Goal: Learn about a topic

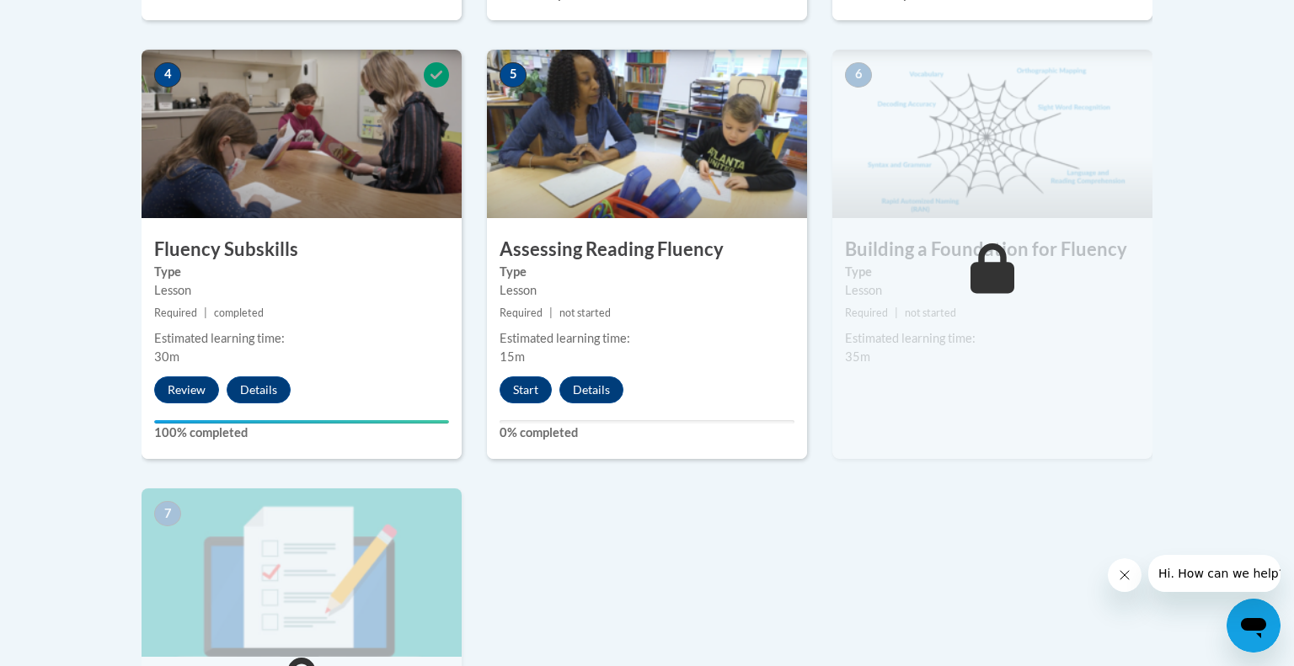
scroll to position [984, 0]
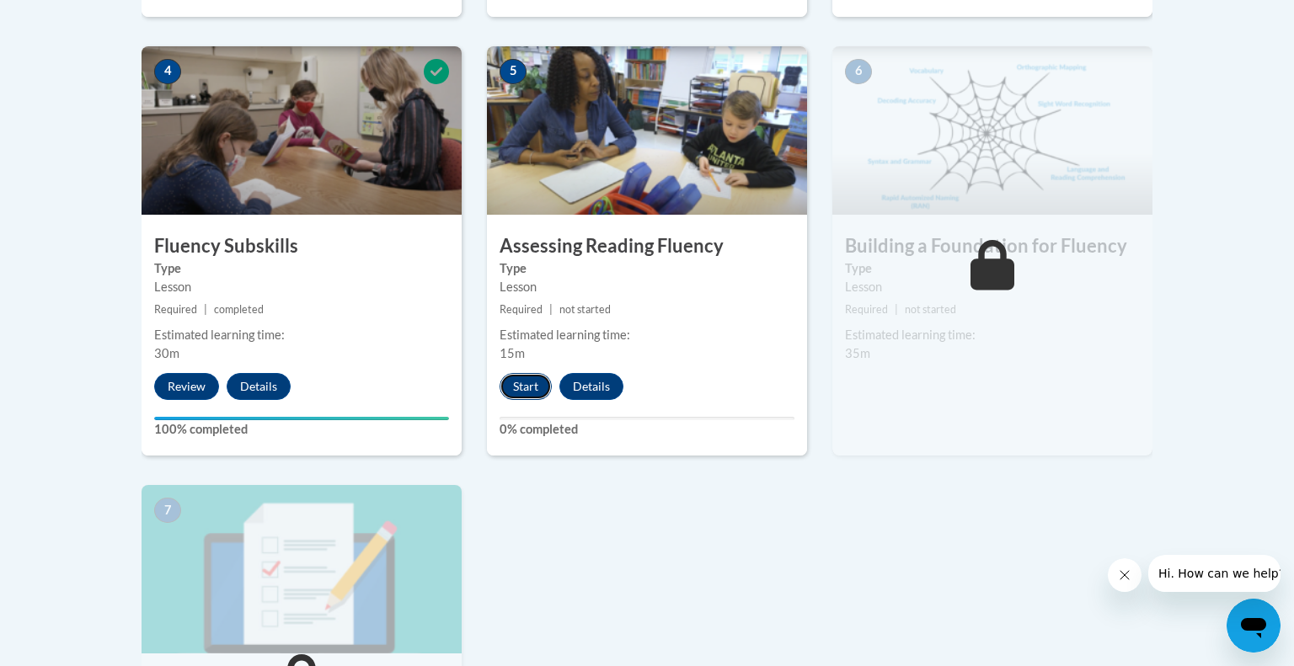
click at [540, 385] on button "Start" at bounding box center [525, 386] width 52 height 27
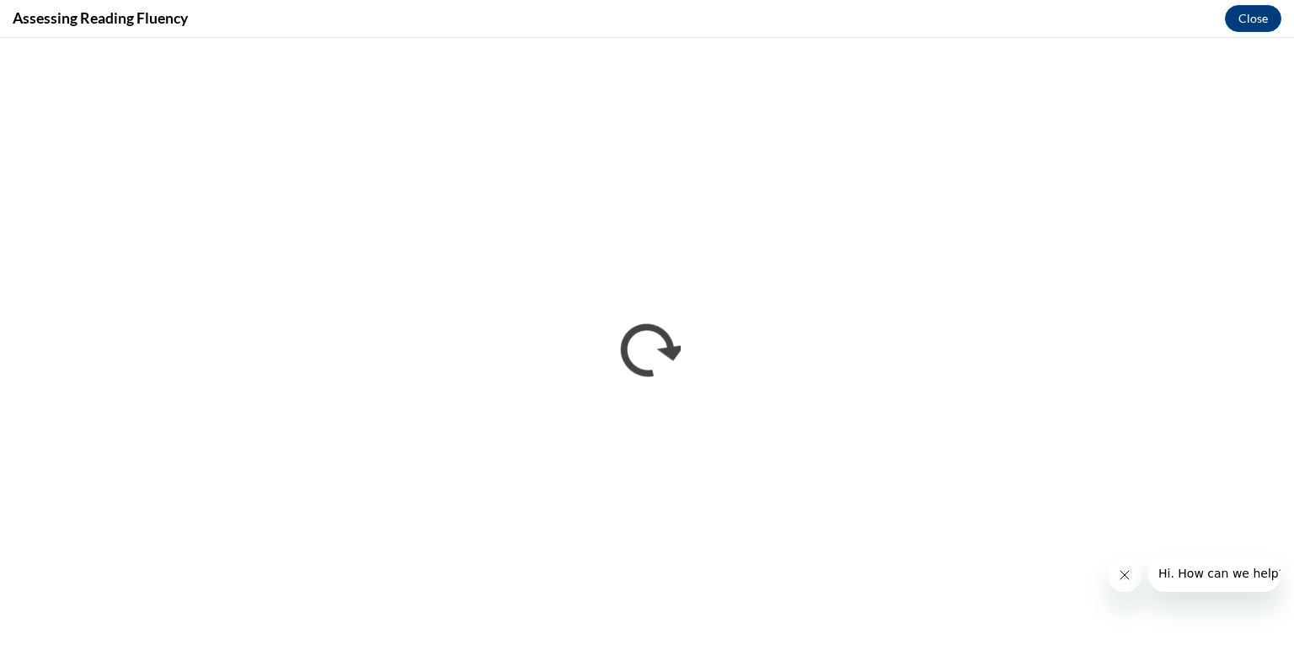
scroll to position [0, 0]
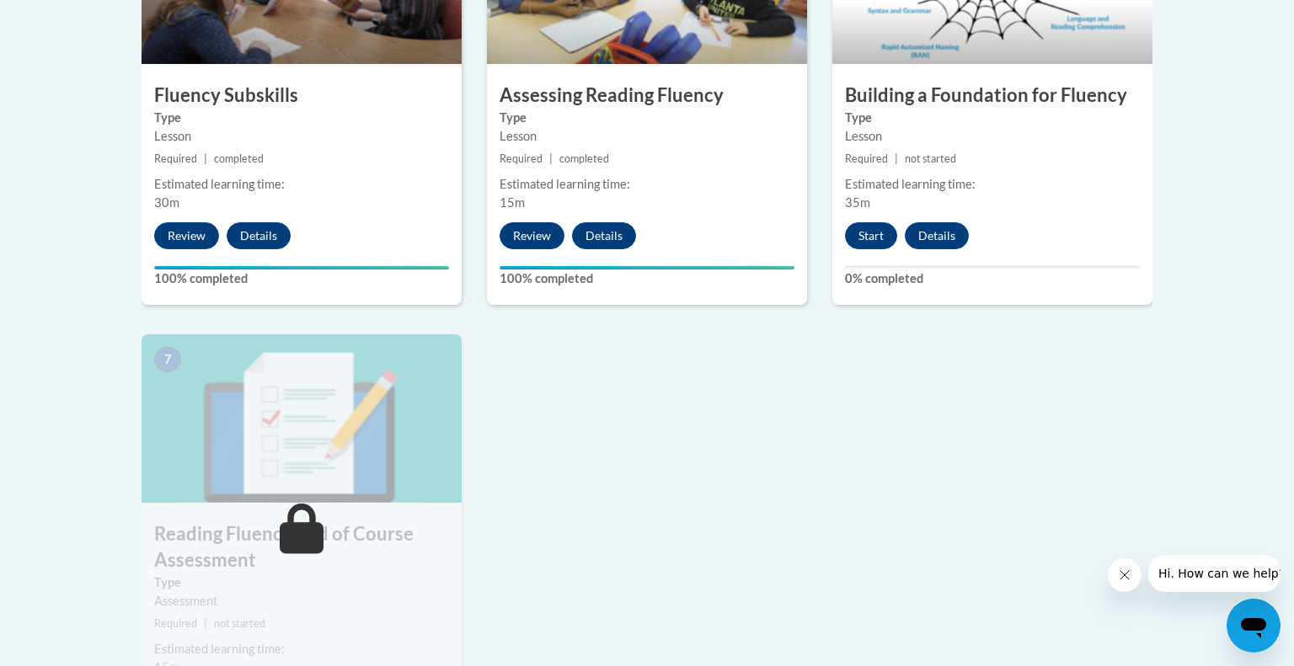
scroll to position [1188, 0]
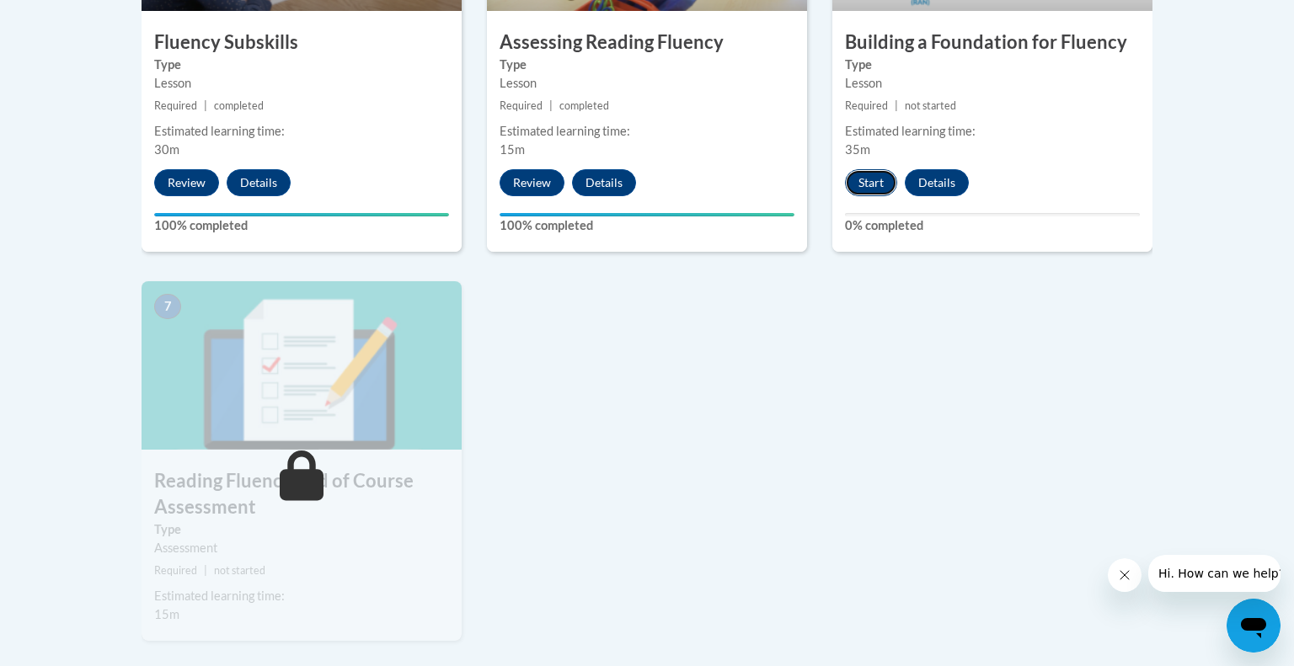
click at [868, 193] on button "Start" at bounding box center [871, 182] width 52 height 27
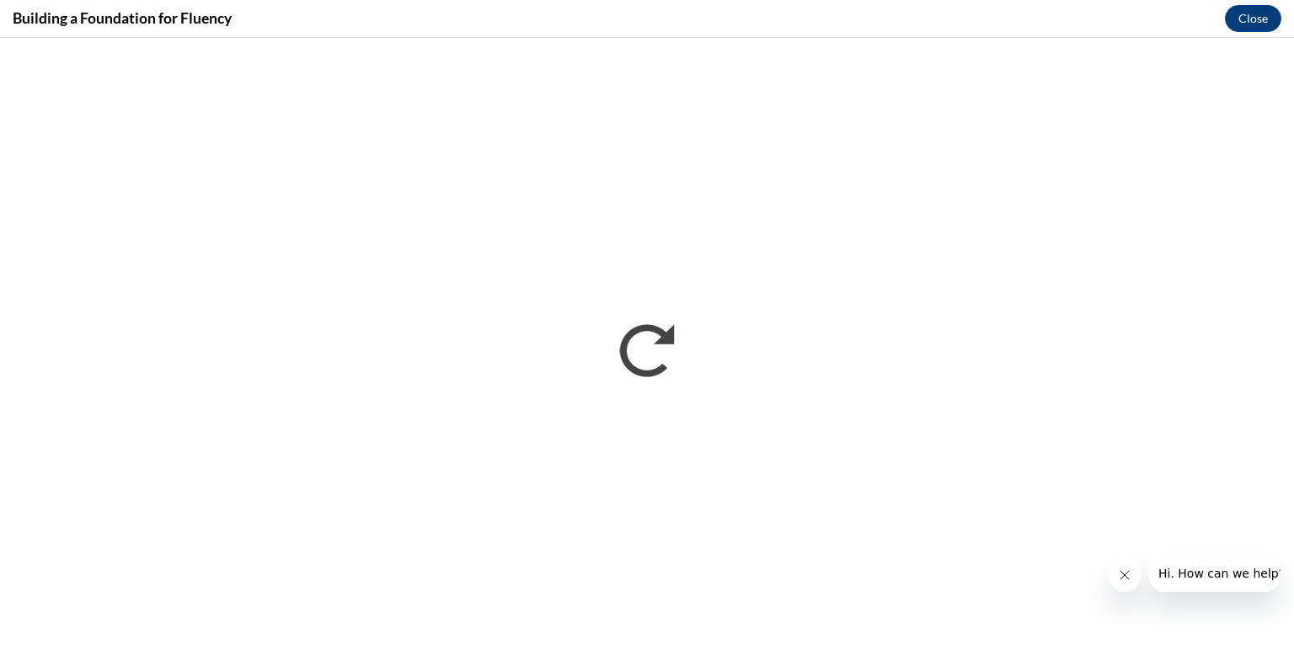
scroll to position [0, 0]
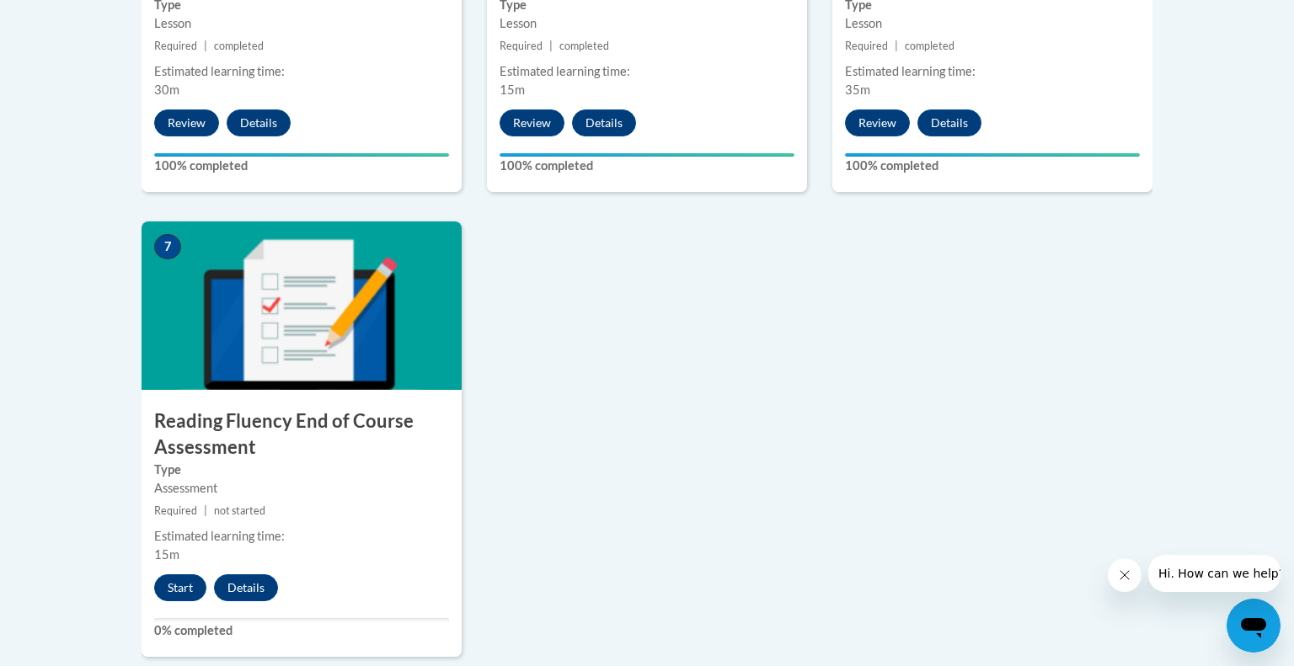
scroll to position [1256, 0]
